Goal: Task Accomplishment & Management: Use online tool/utility

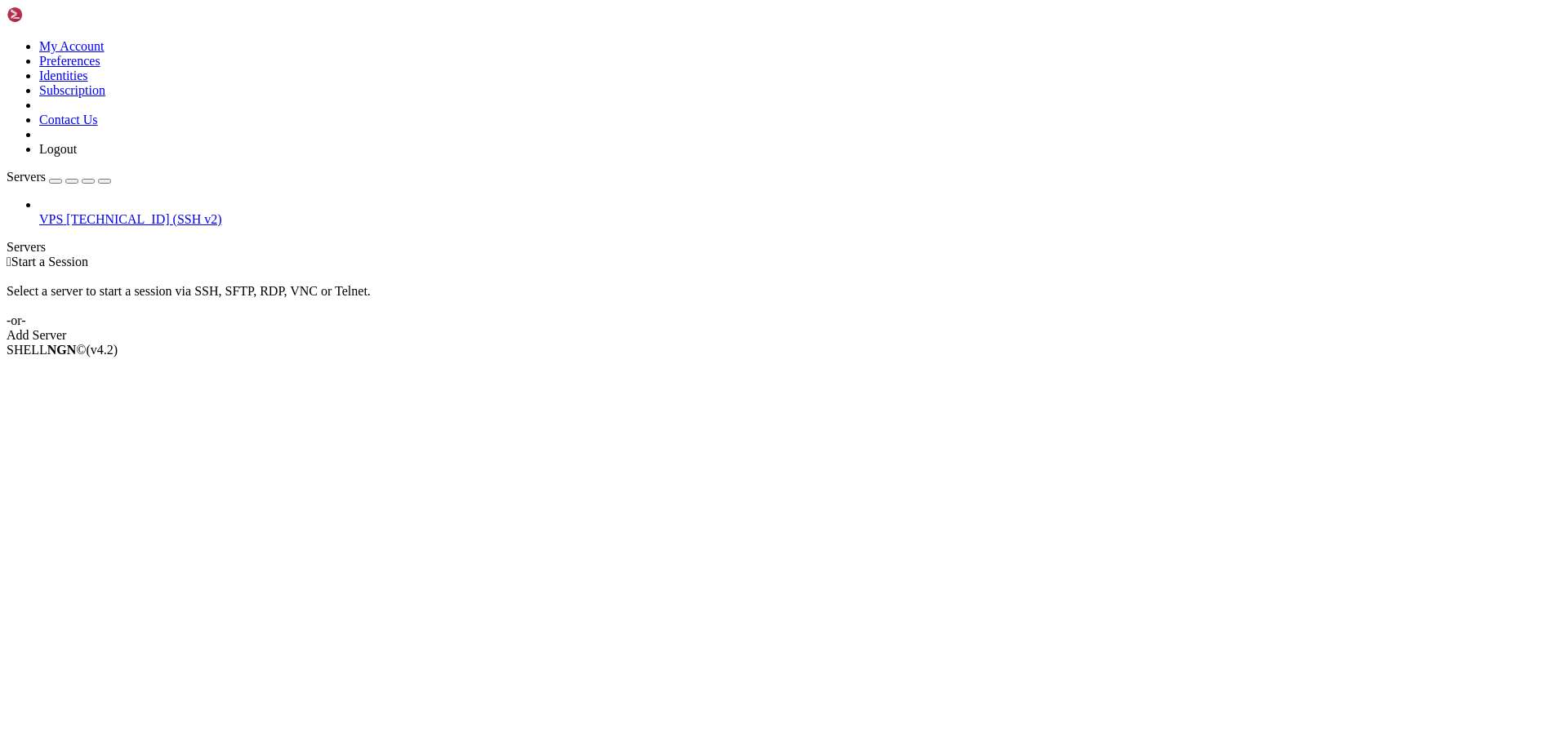
click at [63, 212] on span "VPS" at bounding box center [51, 219] width 24 height 14
click at [98, 198] on div "VPS [TECHNICAL_ID] (SSH v2)" at bounding box center [784, 212] width 1555 height 30
click at [81, 212] on span "[TECHNICAL_ID] (SSH v2)" at bounding box center [143, 219] width 155 height 14
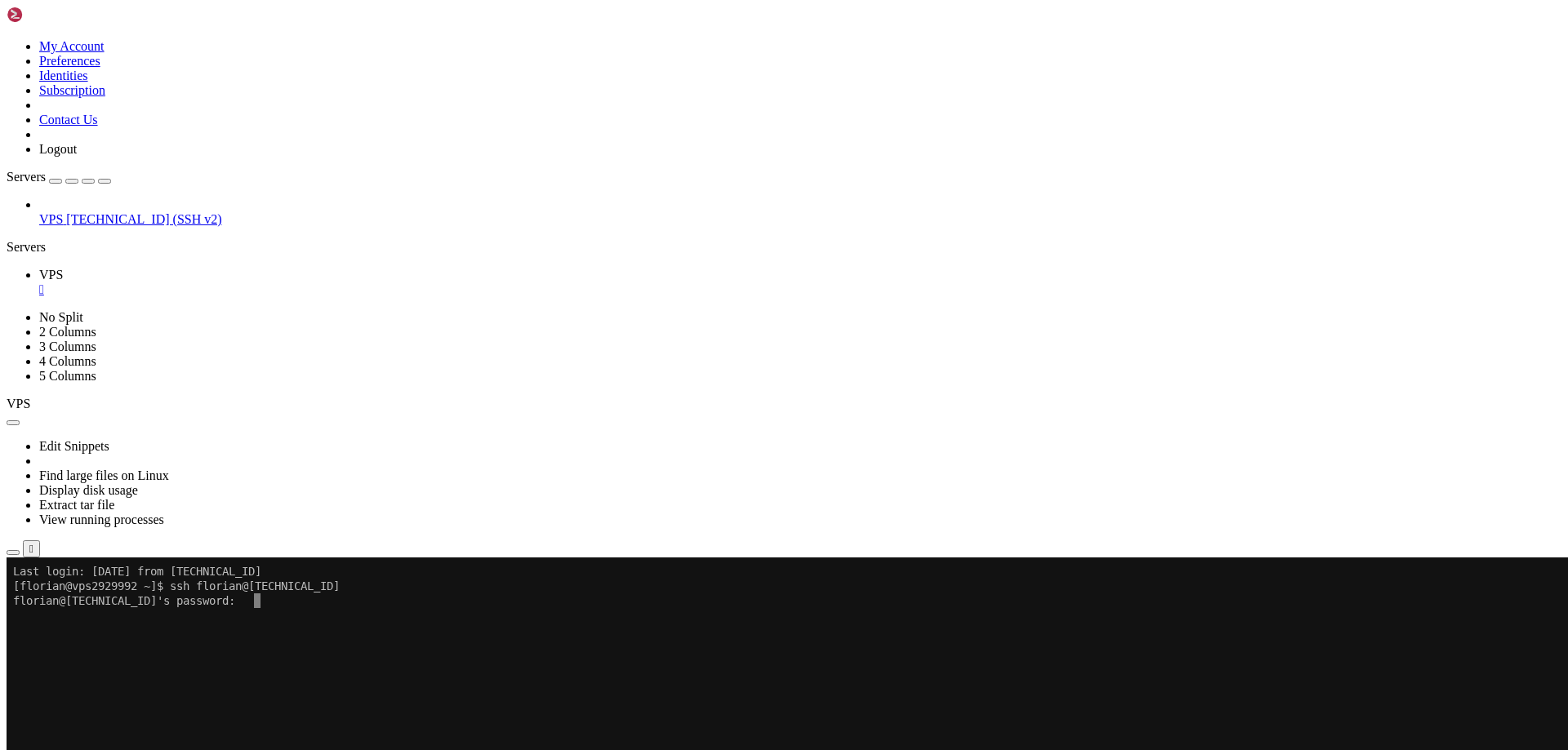
click at [350, 609] on x-row at bounding box center [687, 615] width 1349 height 14
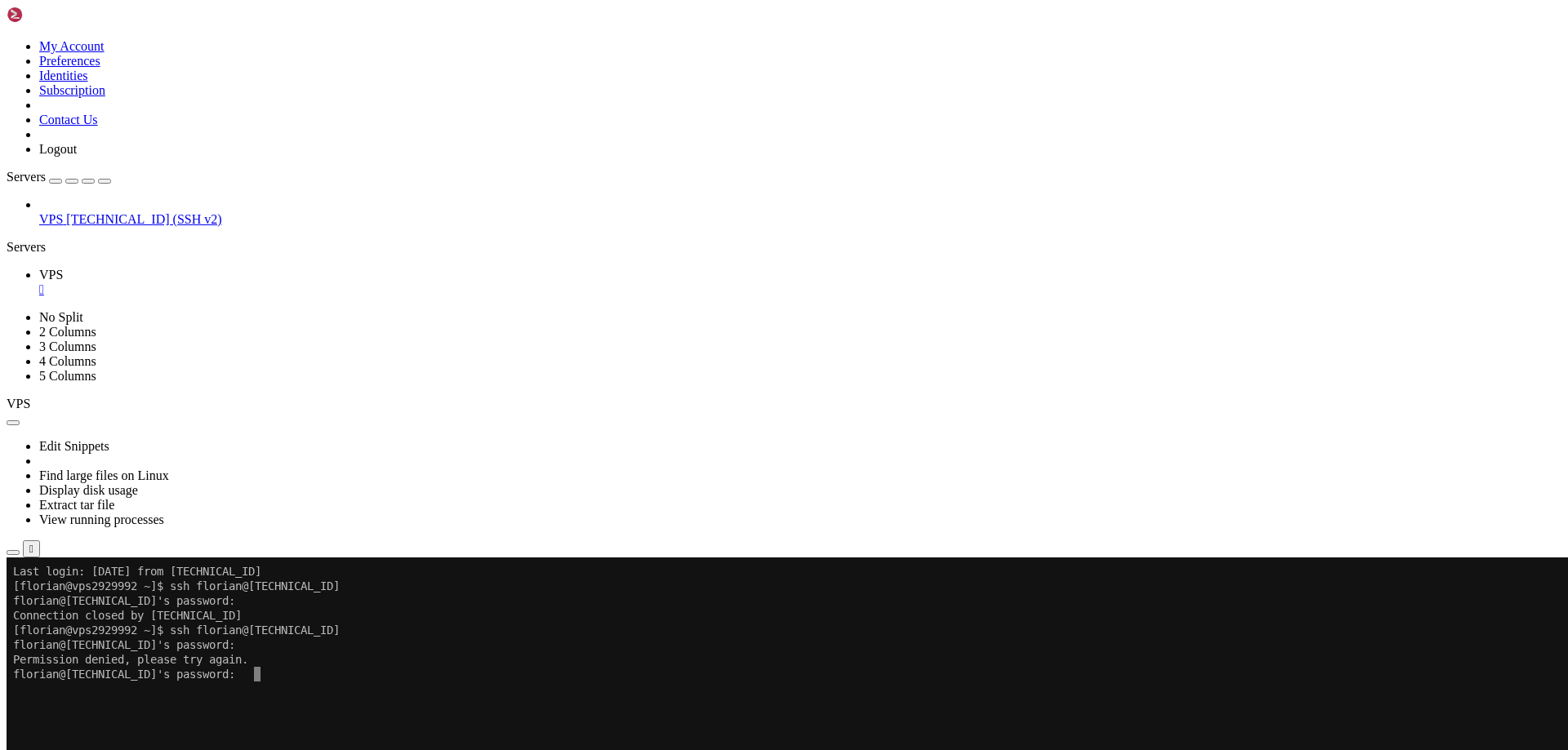
click at [400, 677] on x-row "florian@[TECHNICAL_ID]'s password:" at bounding box center [687, 674] width 1349 height 14
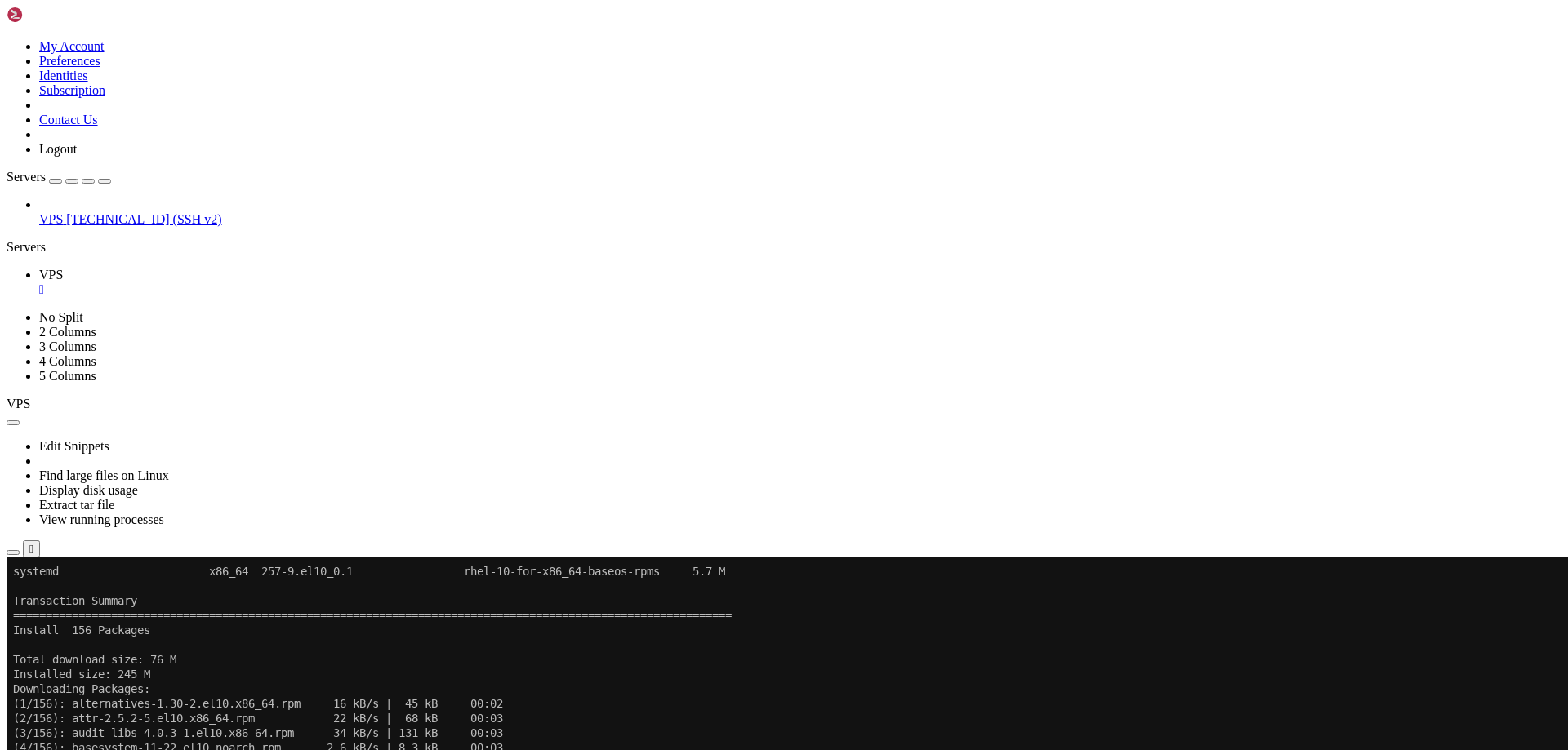
scroll to position [6126, 0]
click at [248, 671] on x-row "Installed size: 245 M" at bounding box center [687, 674] width 1349 height 14
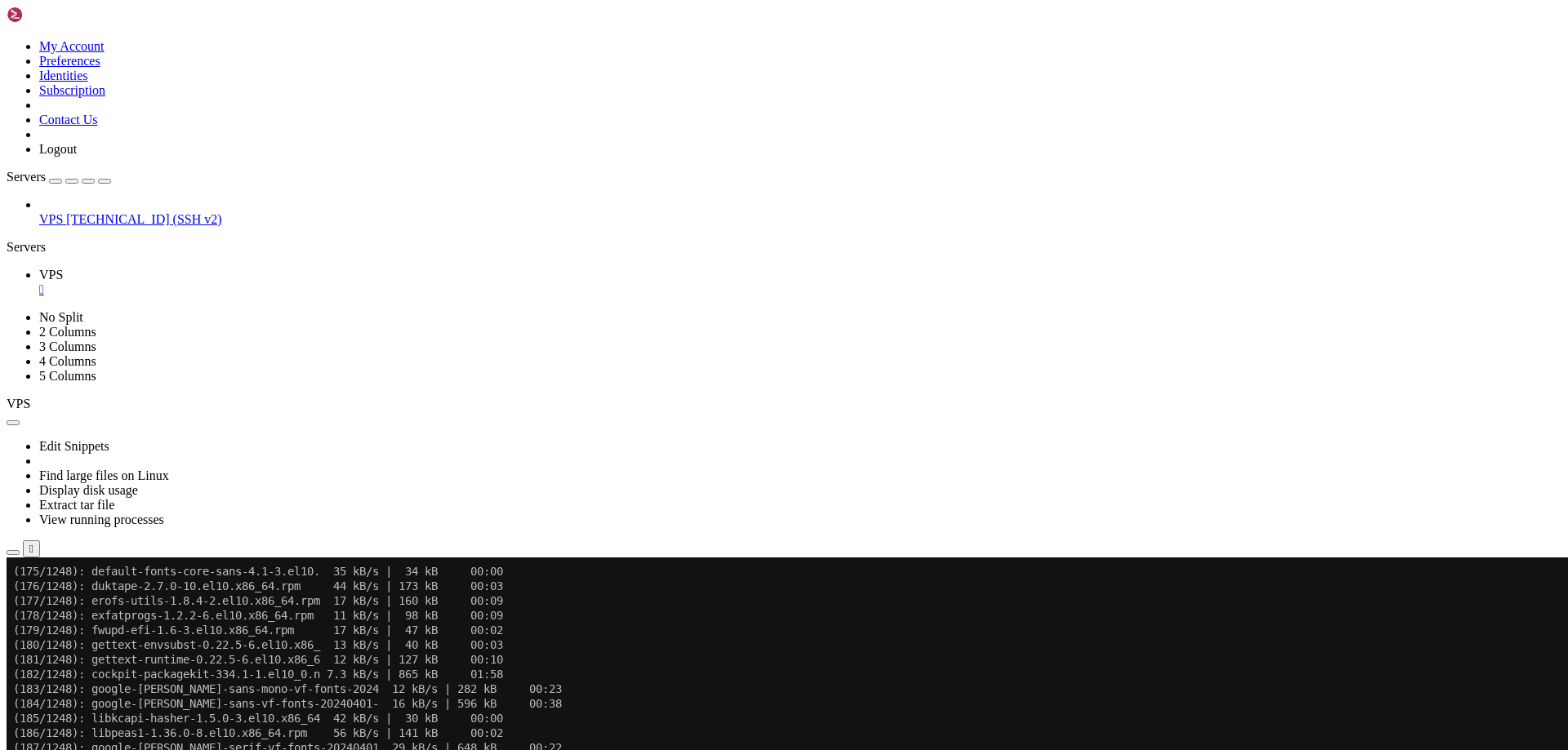
scroll to position [61753, 0]
click at [876, 268] on ul "VPS " at bounding box center [784, 283] width 1555 height 30
click at [979, 268] on ul "VPS " at bounding box center [784, 283] width 1555 height 30
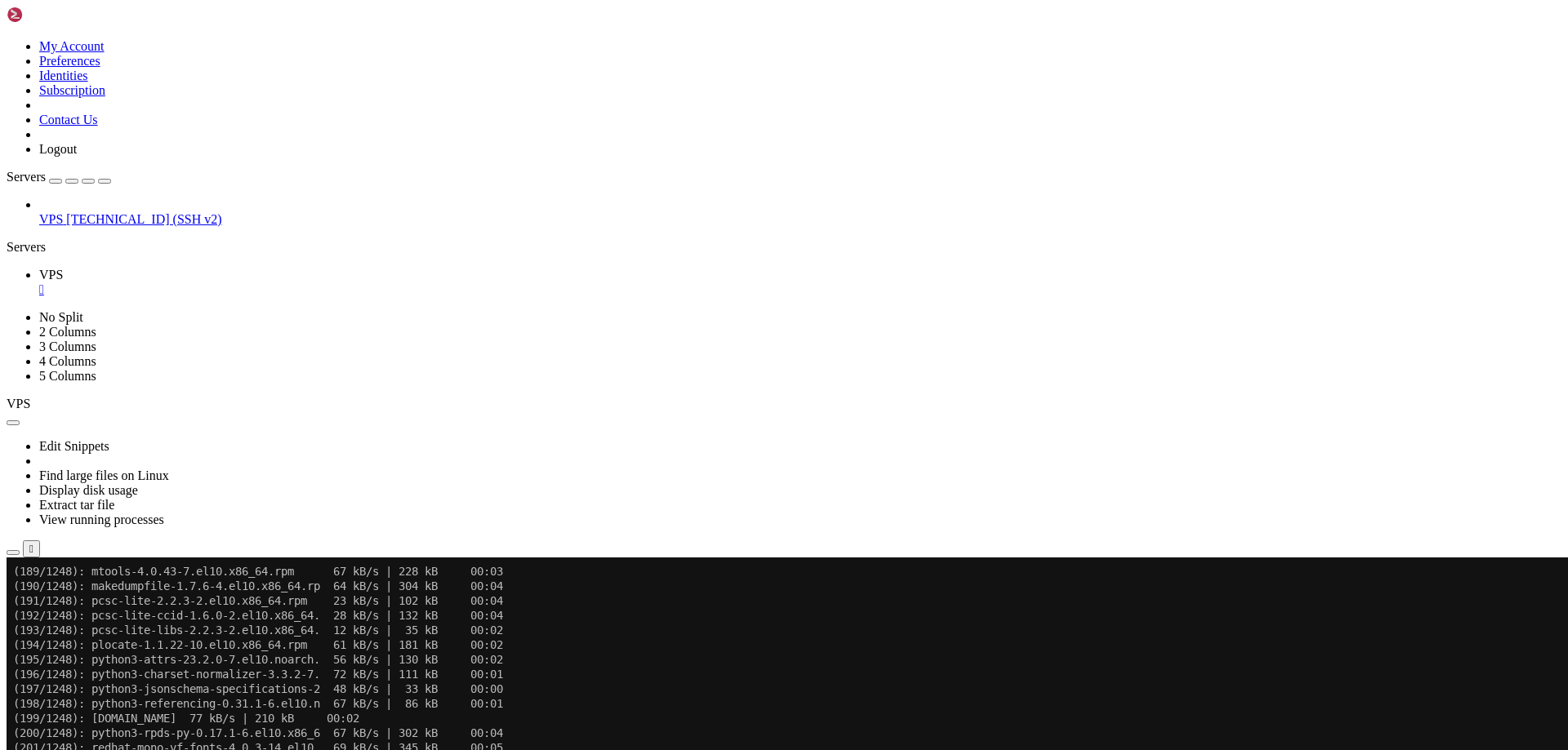
click at [728, 630] on x-row "(193/1248): pcsc-lite-libs-2.2.3-2.el10.x86_64. 12 kB/s | 35 kB 00:02" at bounding box center [687, 630] width 1349 height 14
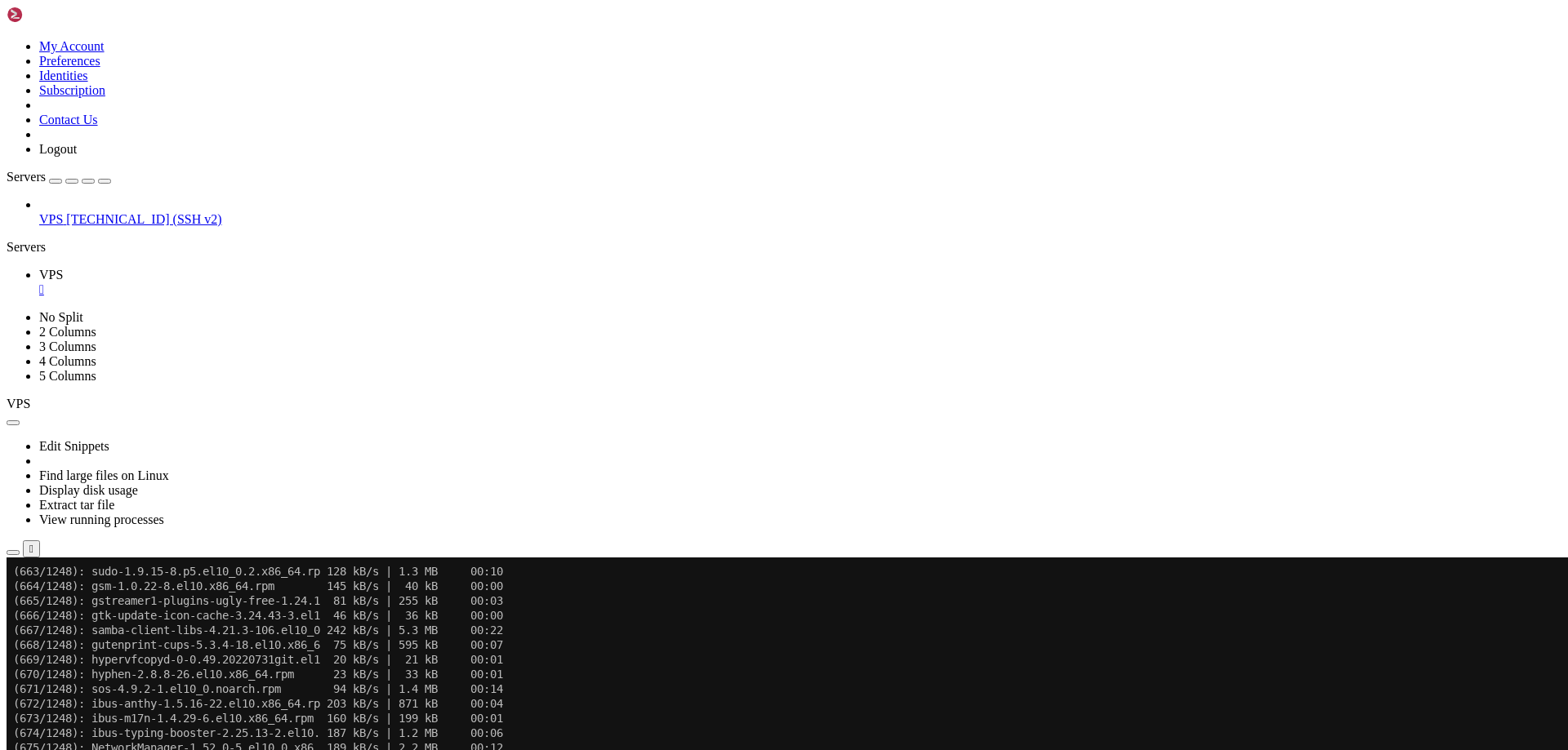
scroll to position [68967, 0]
click at [578, 749] on x-row "(675/1248): NetworkManager-1.52.0-5.el10_0.x86_ 189 kB/s | 2.2 MB 00:12" at bounding box center [687, 747] width 1349 height 14
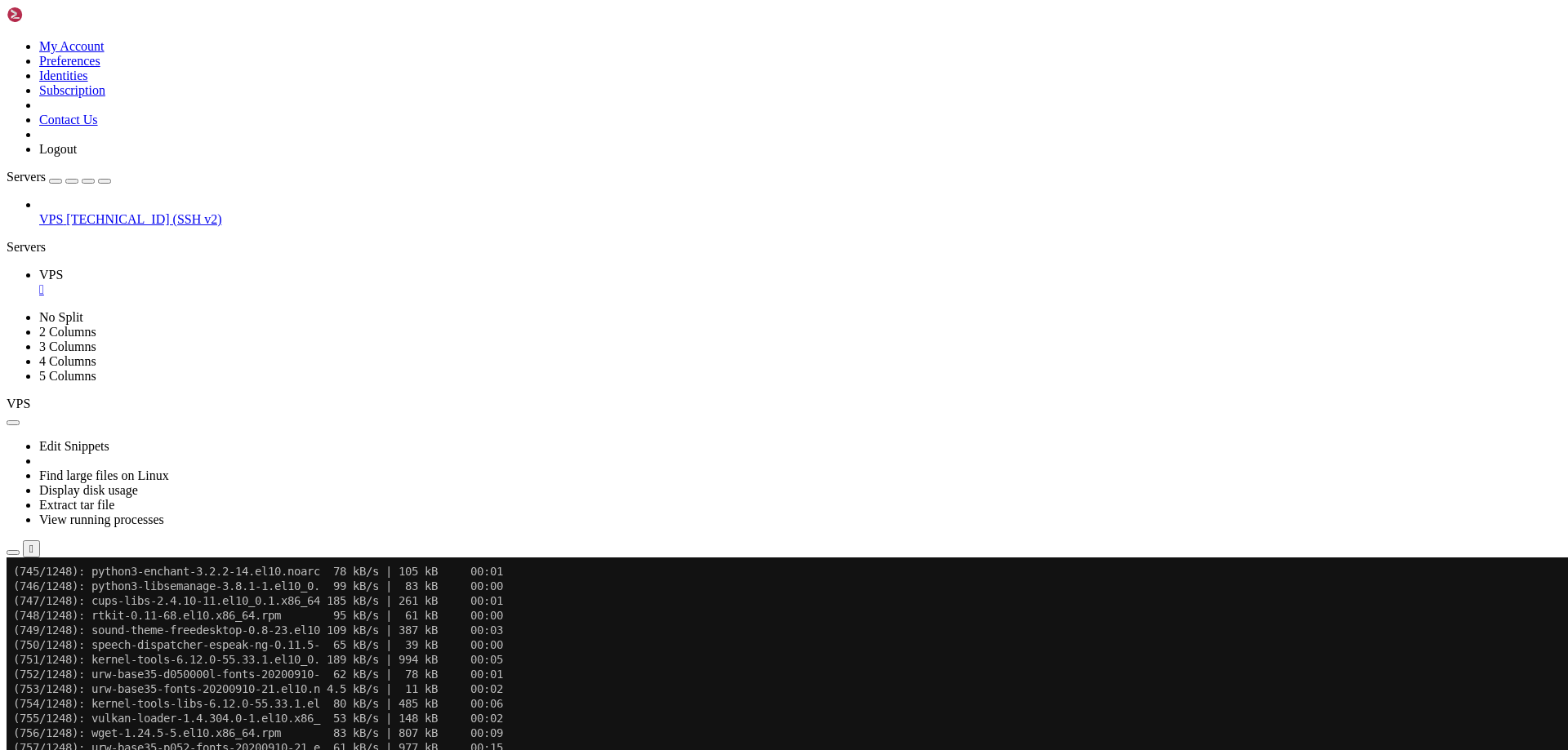
scroll to position [70172, 0]
click at [623, 648] on x-row "(760/1248): yelp-xsl-42.1-7.el10.noarch.rpm 29 kB/s | 233 kB 00:08" at bounding box center [687, 644] width 1349 height 14
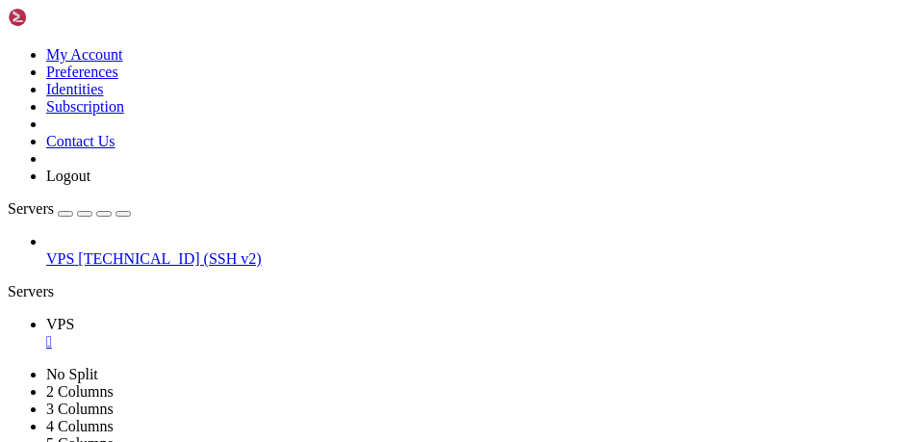
scroll to position [90952, 0]
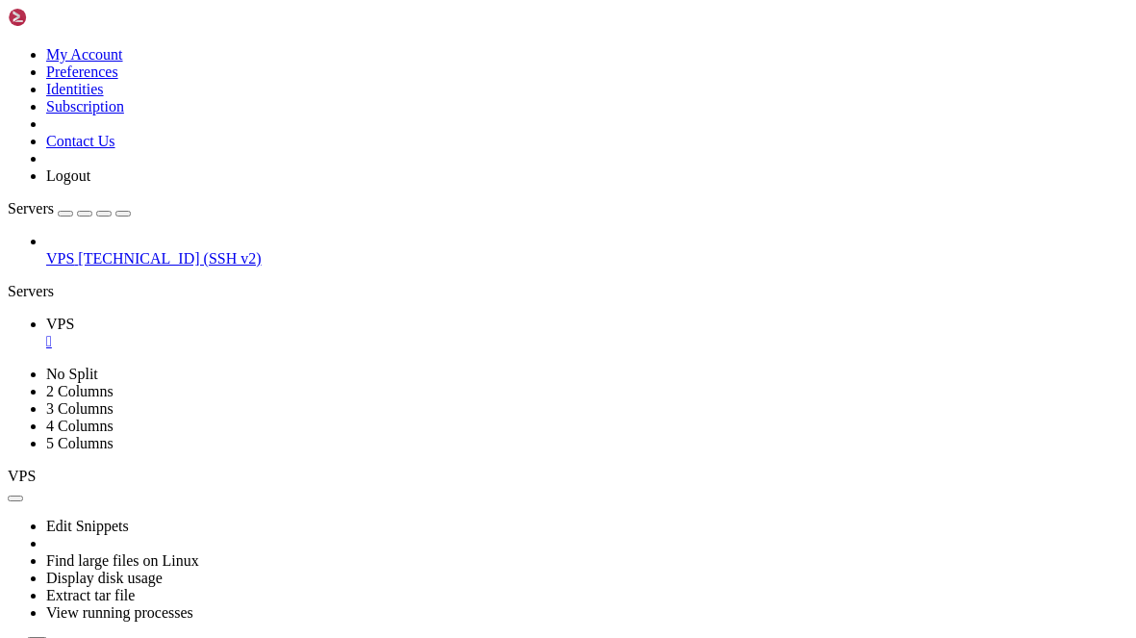
scroll to position [91333, 0]
